Goal: Share content

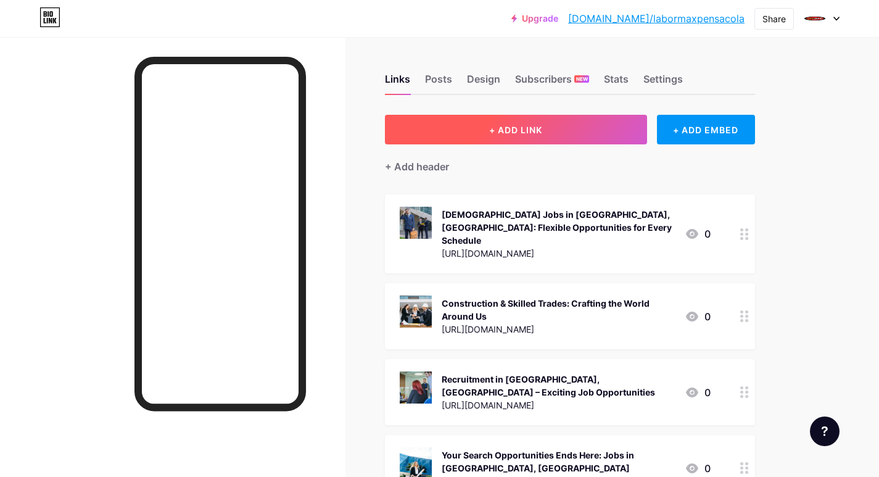
click at [462, 133] on button "+ ADD LINK" at bounding box center [516, 130] width 262 height 30
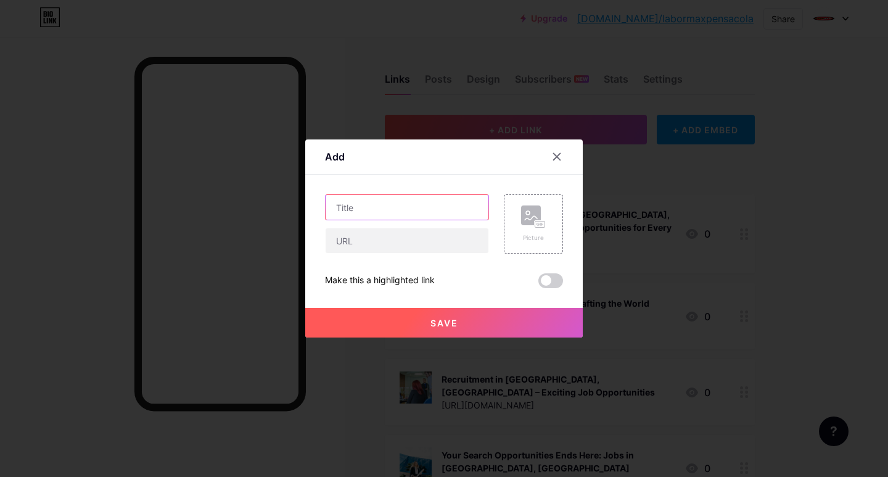
click at [362, 213] on input "text" at bounding box center [407, 207] width 163 height 25
paste input "Recruitment Opportunities in [GEOGRAPHIC_DATA], [GEOGRAPHIC_DATA] – Join Our Gr…"
type input "Recruitment Opportunities in [GEOGRAPHIC_DATA], [GEOGRAPHIC_DATA] – Join Our Gr…"
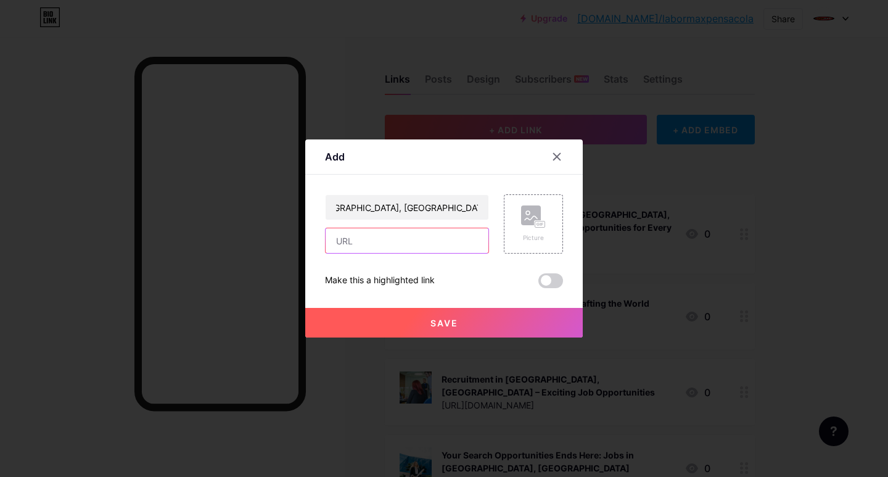
click at [338, 243] on input "text" at bounding box center [407, 240] width 163 height 25
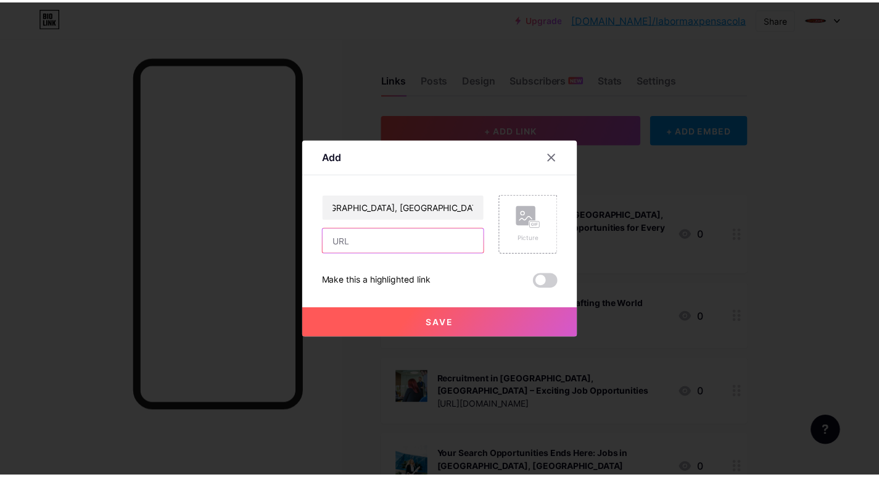
scroll to position [0, 0]
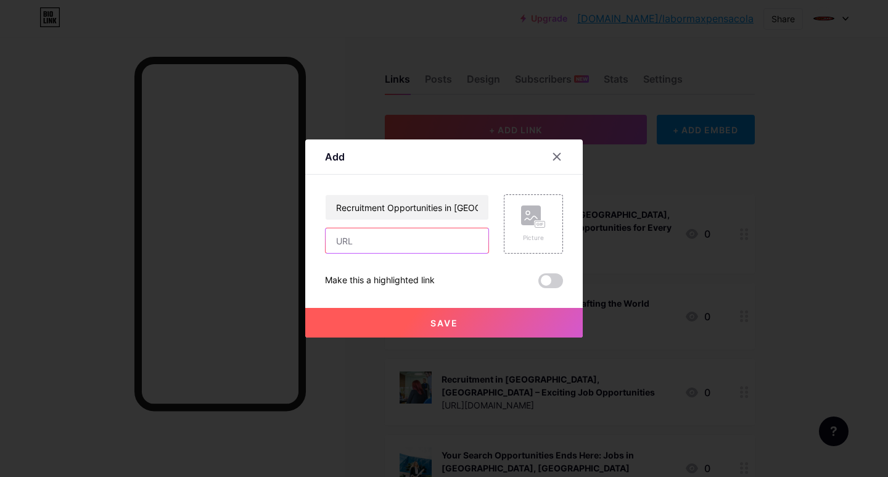
paste input "[URL][DOMAIN_NAME]"
type input "[URL][DOMAIN_NAME]"
click at [552, 228] on div "Picture" at bounding box center [533, 223] width 59 height 59
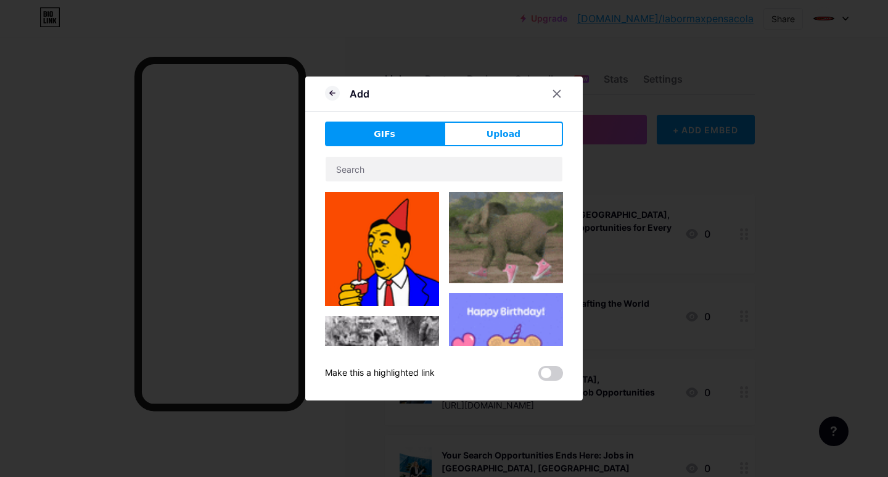
click at [481, 133] on button "Upload" at bounding box center [503, 134] width 119 height 25
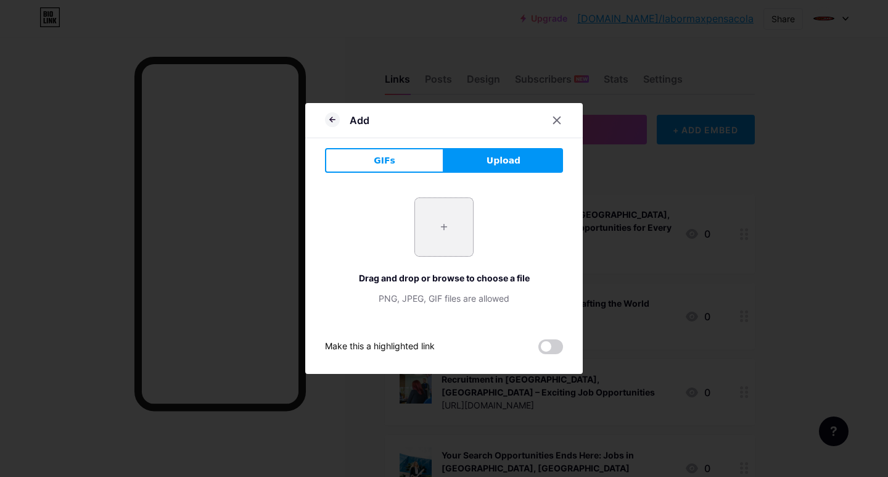
click at [420, 239] on input "file" at bounding box center [444, 227] width 58 height 58
type input "C:\fakepath\Recruitment Opportunities in [GEOGRAPHIC_DATA], [GEOGRAPHIC_DATA] –…"
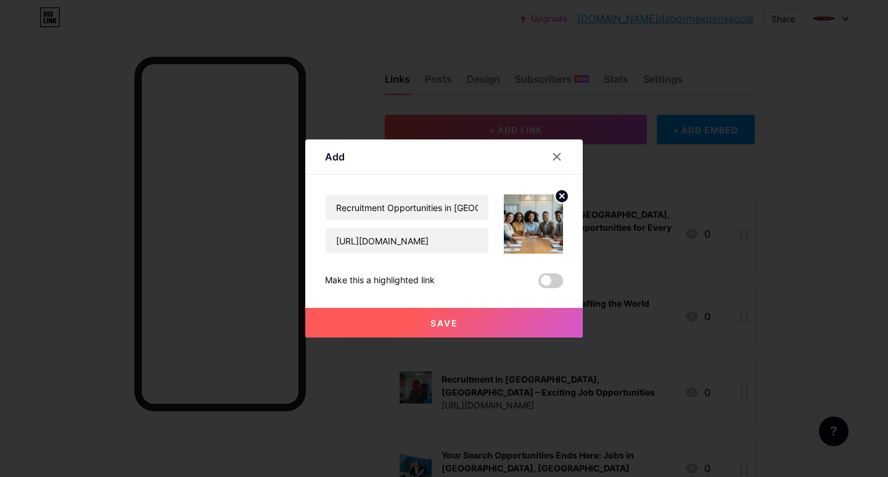
click at [431, 324] on span "Save" at bounding box center [445, 323] width 28 height 10
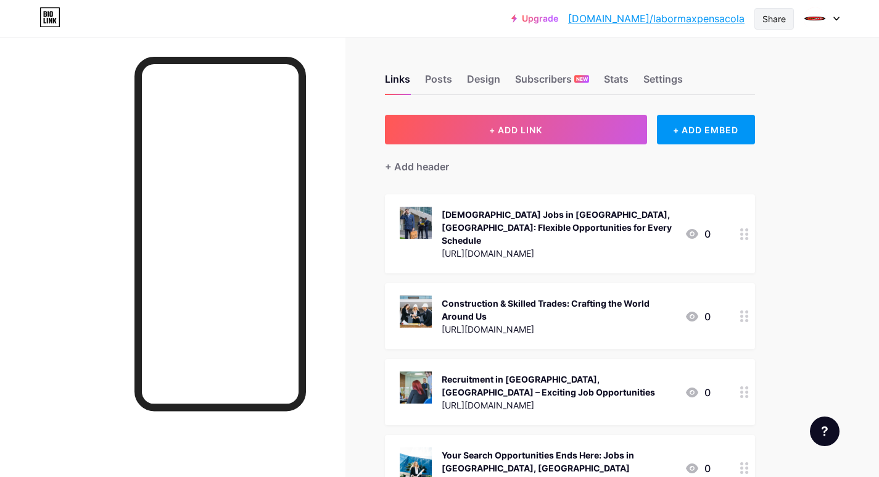
click at [769, 21] on div "Share" at bounding box center [774, 18] width 23 height 13
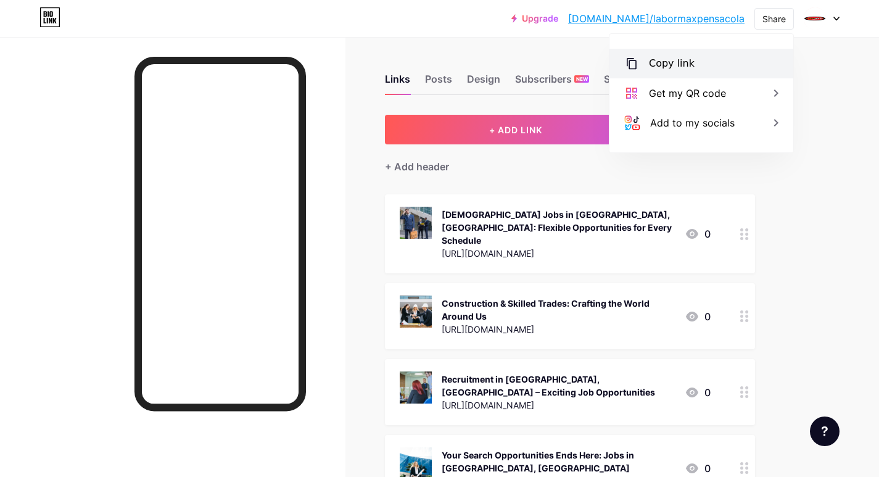
click at [664, 69] on div "Copy link" at bounding box center [672, 63] width 46 height 15
